Goal: Task Accomplishment & Management: Manage account settings

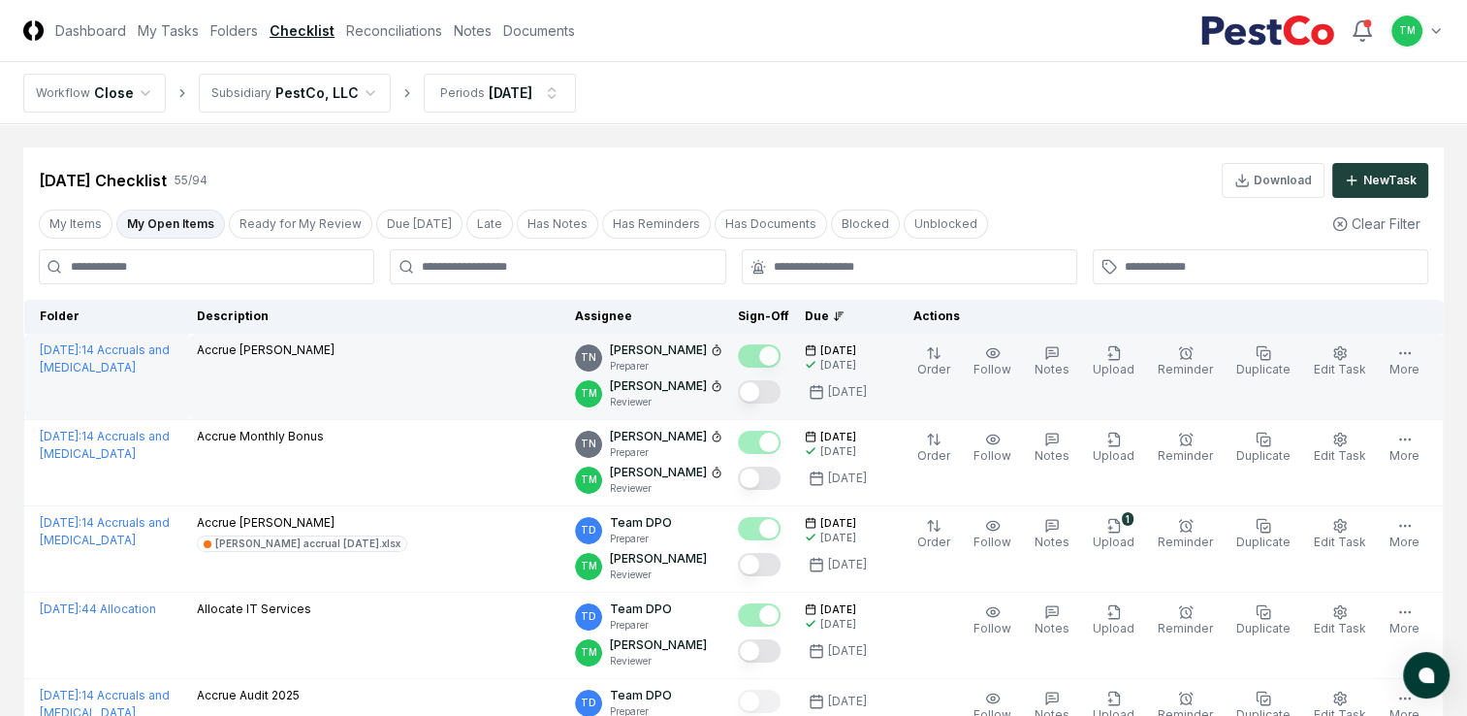
click at [779, 394] on button "Mark complete" at bounding box center [759, 391] width 43 height 23
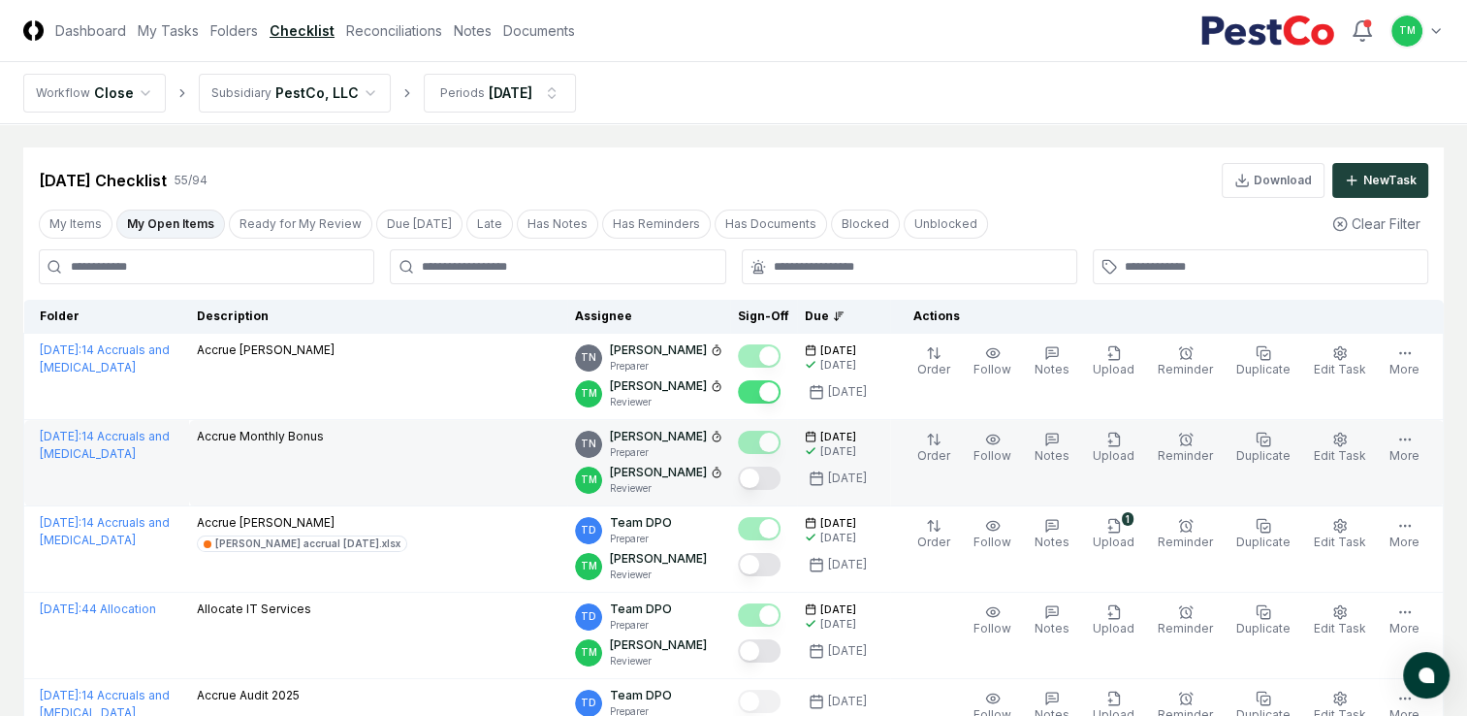
click at [781, 471] on button "Mark complete" at bounding box center [759, 477] width 43 height 23
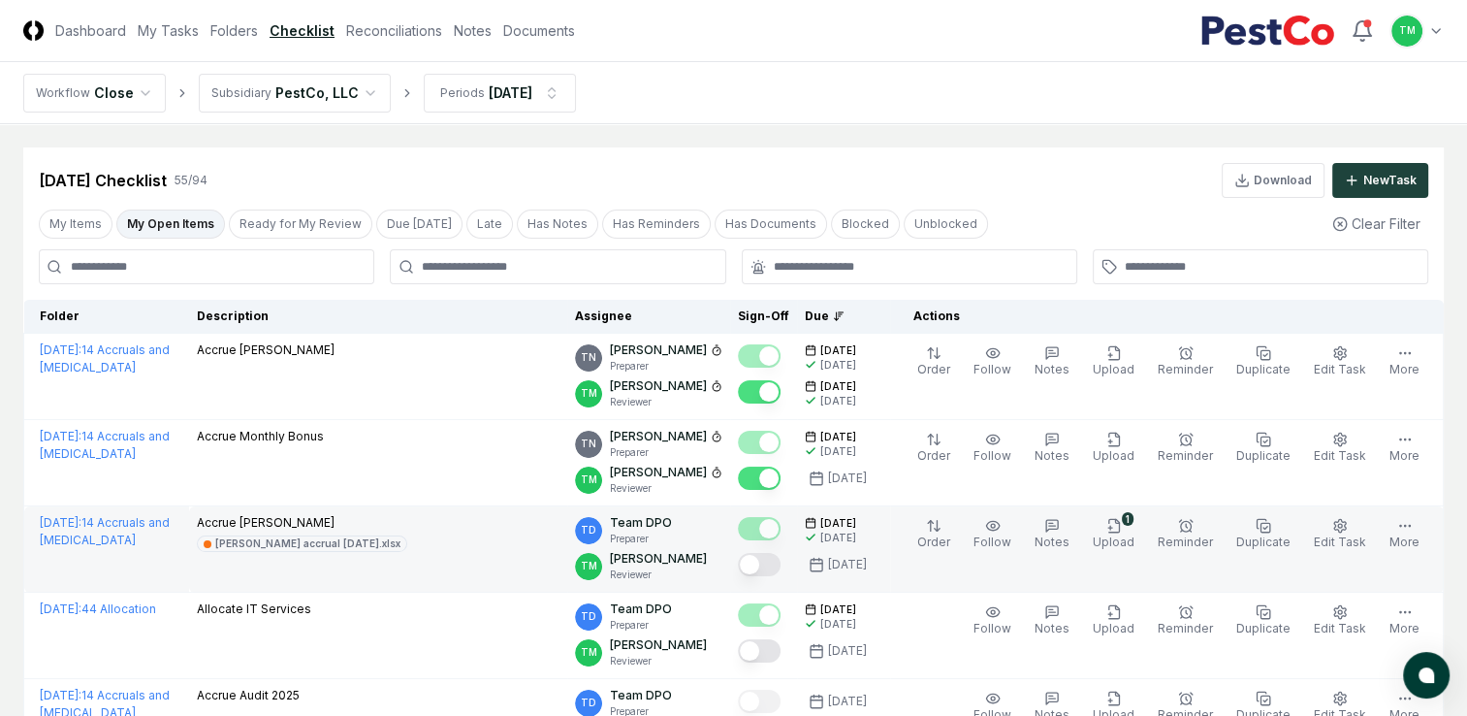
click at [781, 566] on button "Mark complete" at bounding box center [759, 564] width 43 height 23
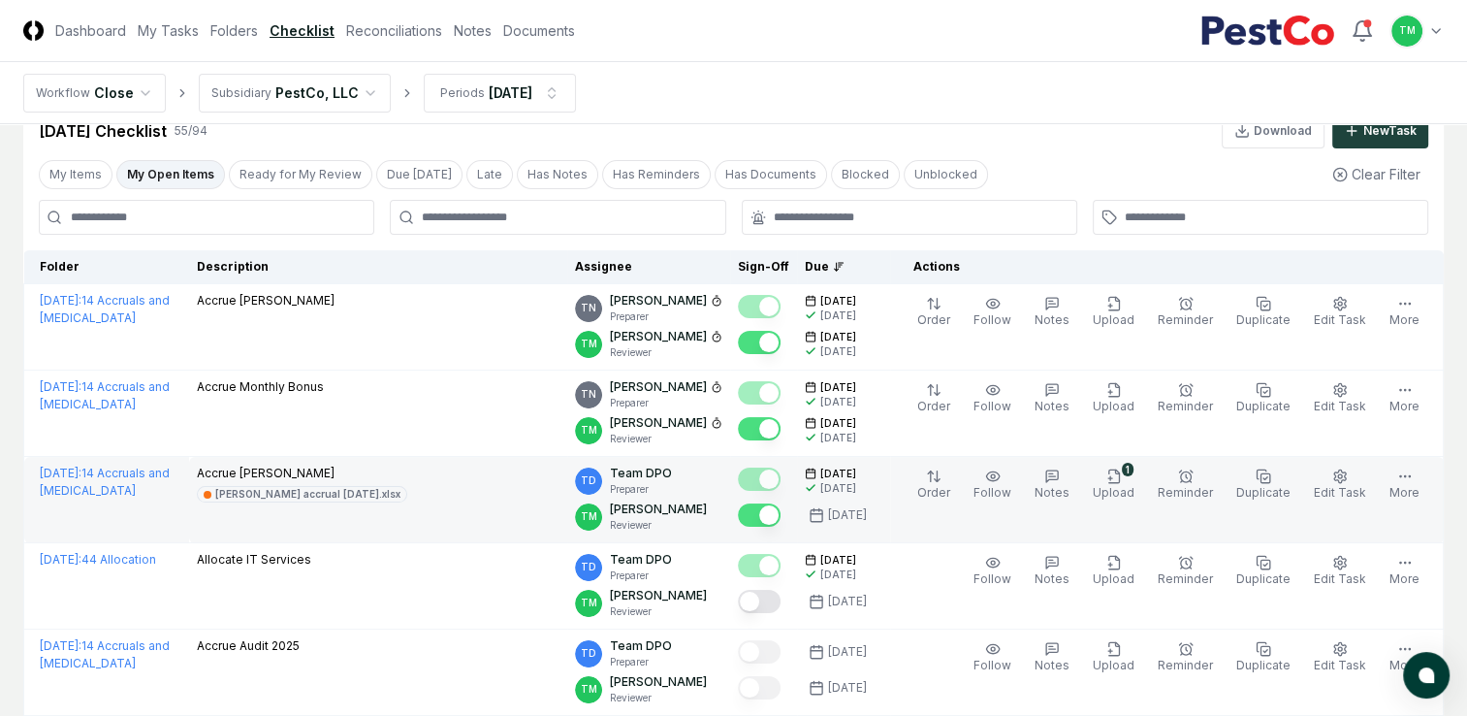
scroll to position [97, 0]
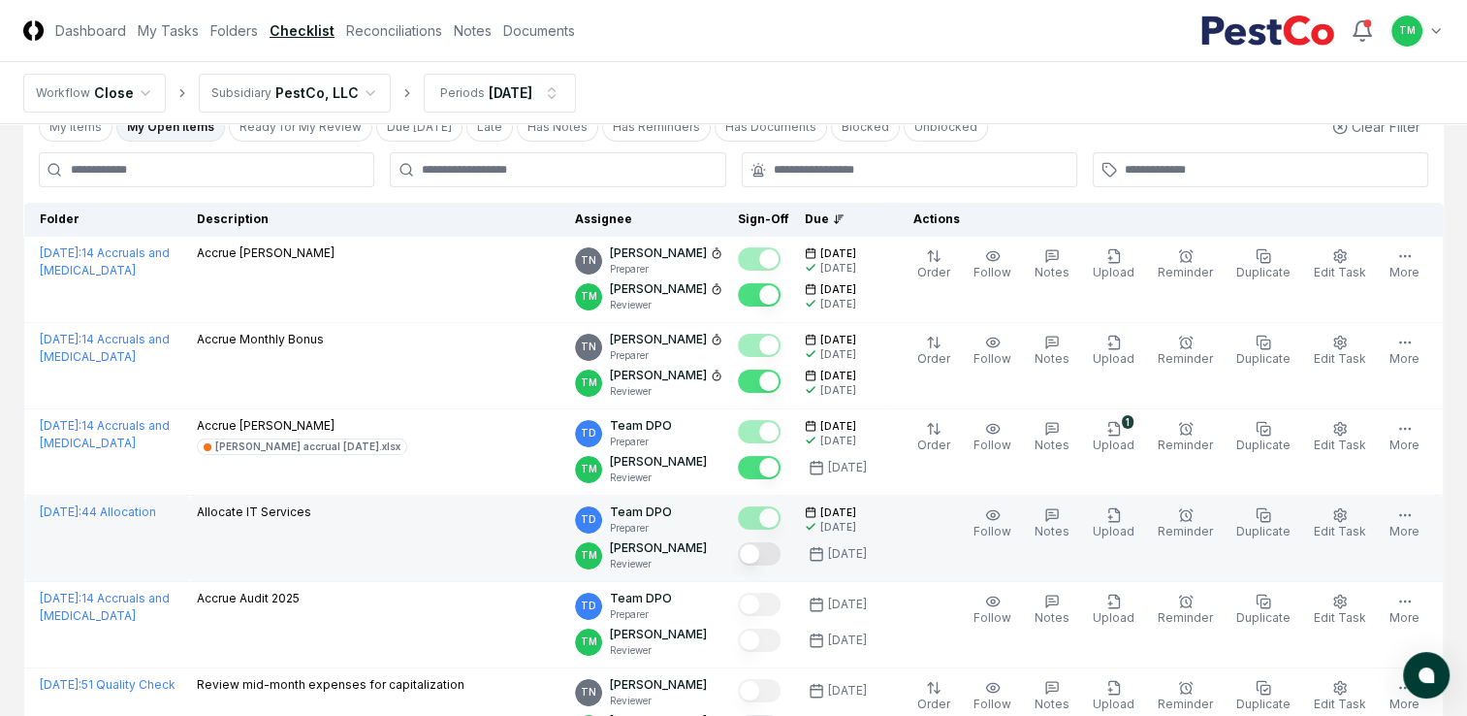
click at [781, 561] on button "Mark complete" at bounding box center [759, 553] width 43 height 23
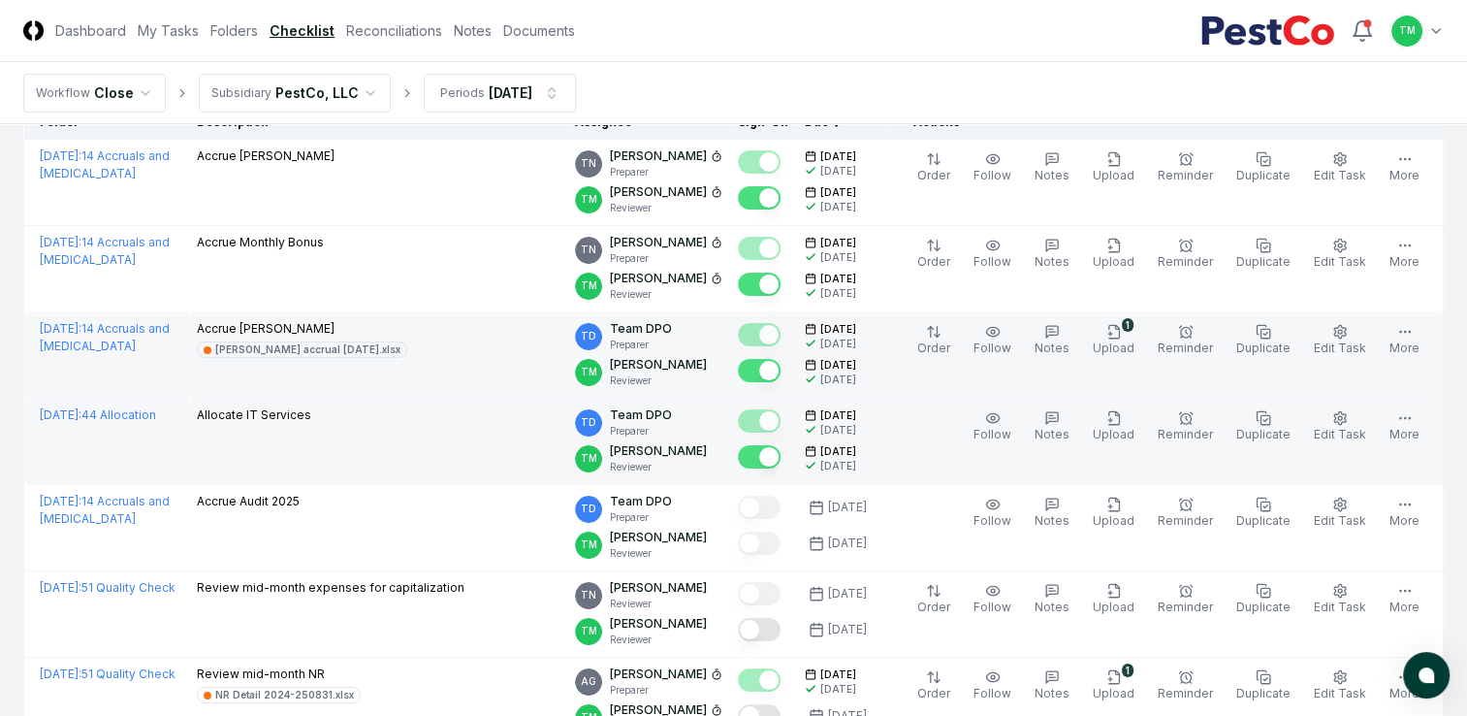
scroll to position [388, 0]
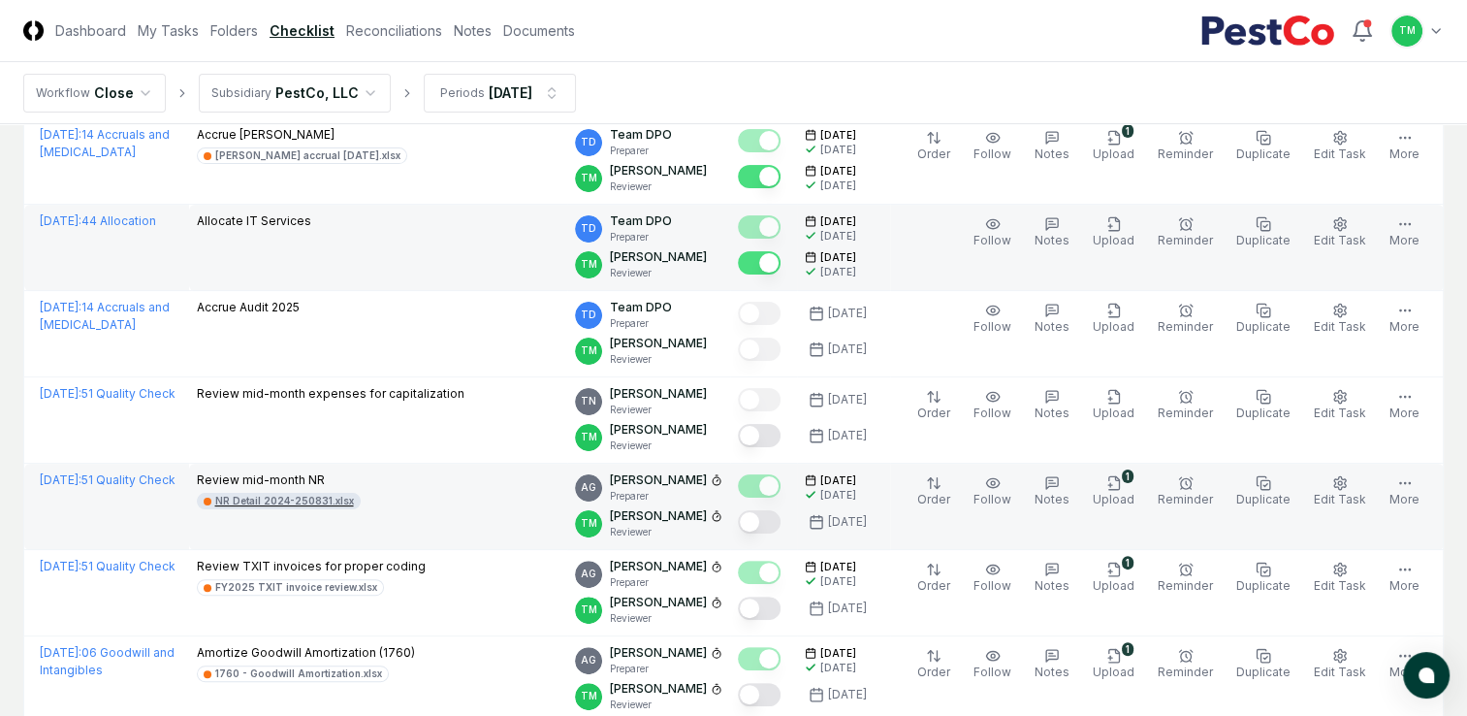
click at [287, 495] on div "NR Detail 2024-250831.xlsx" at bounding box center [284, 501] width 139 height 15
